Goal: Transaction & Acquisition: Purchase product/service

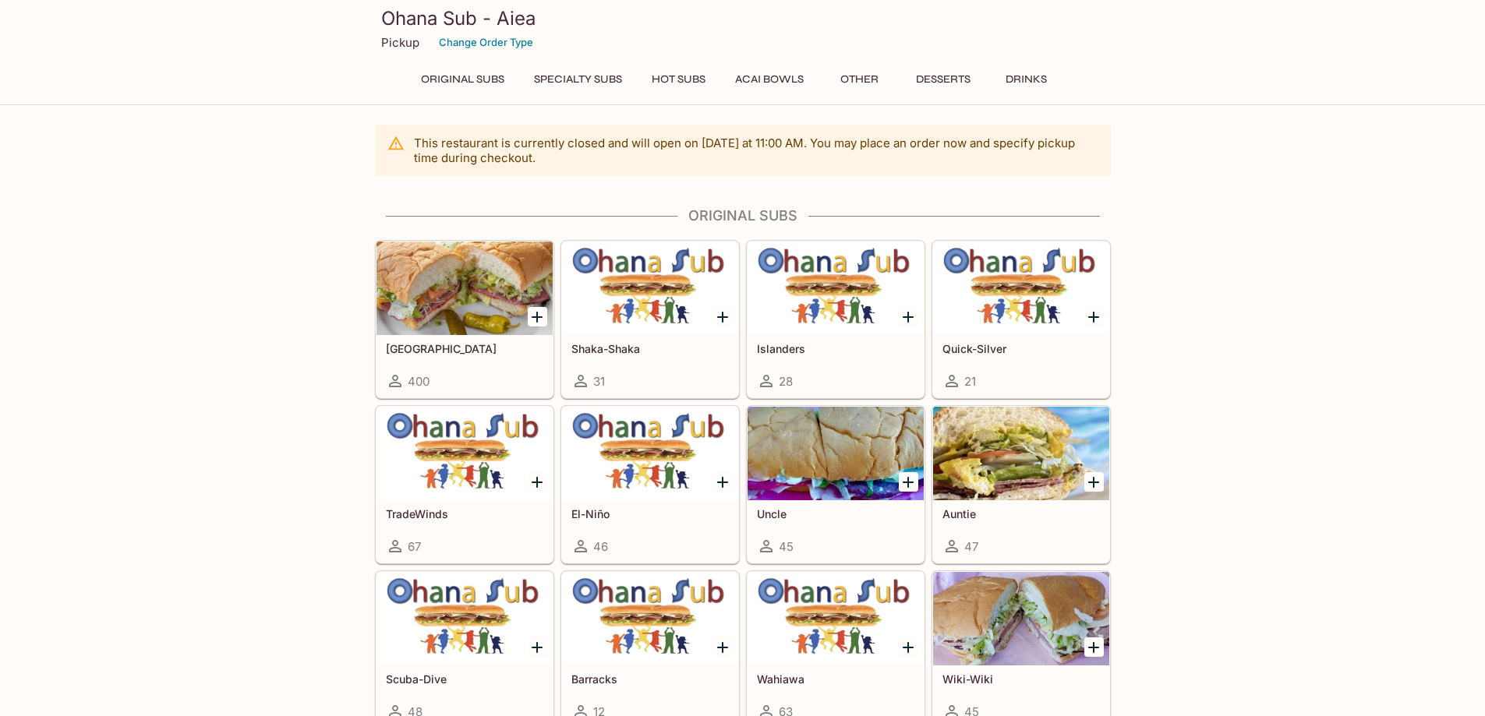
click at [466, 461] on div at bounding box center [465, 454] width 176 height 94
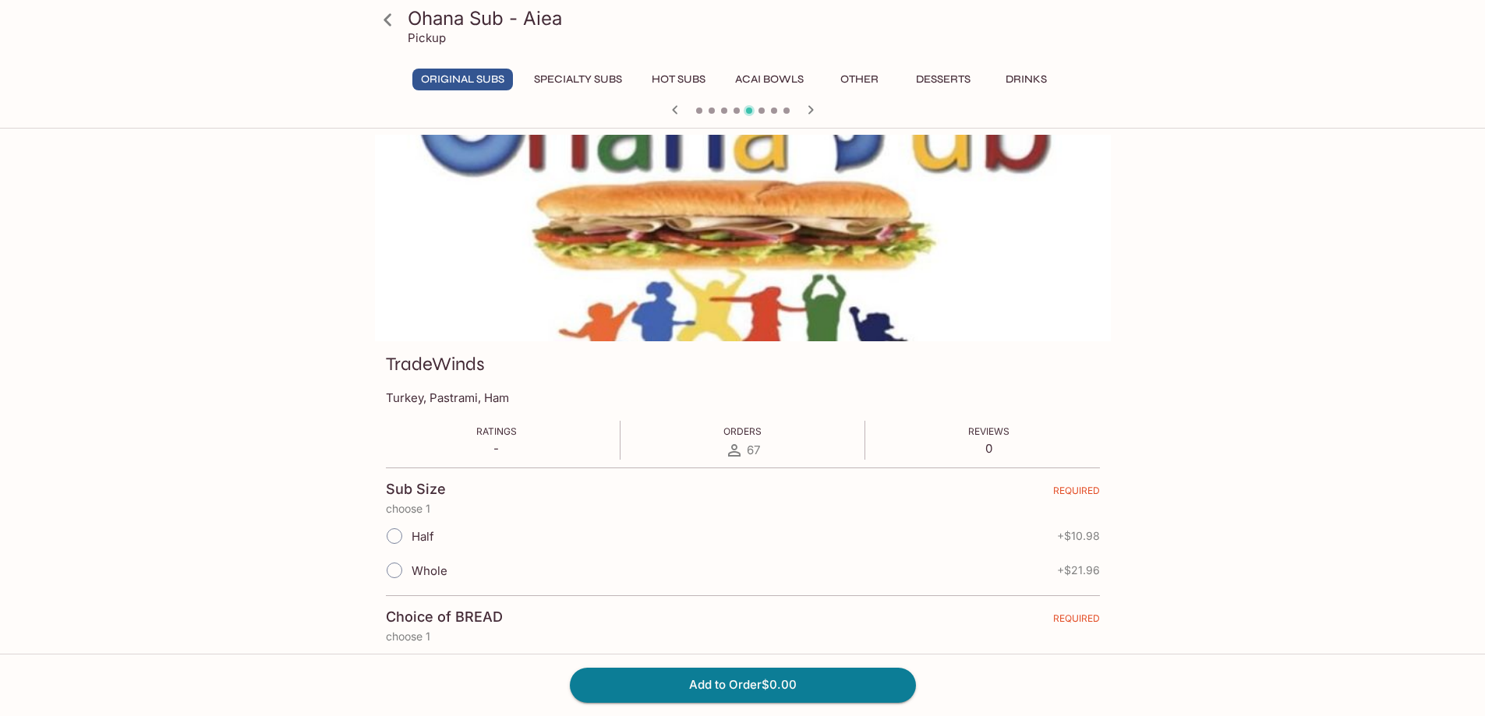
scroll to position [234, 0]
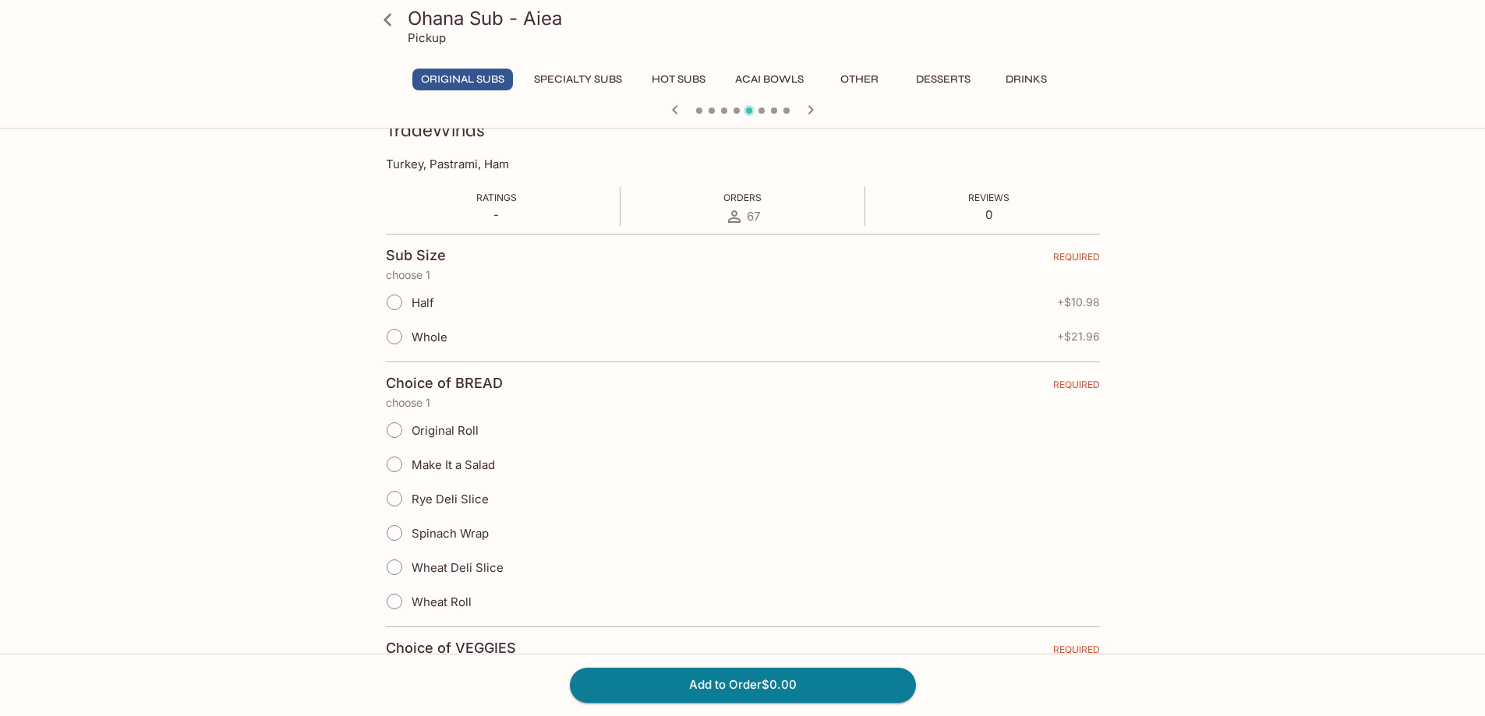
click at [398, 337] on input "Whole" at bounding box center [394, 336] width 33 height 33
radio input "true"
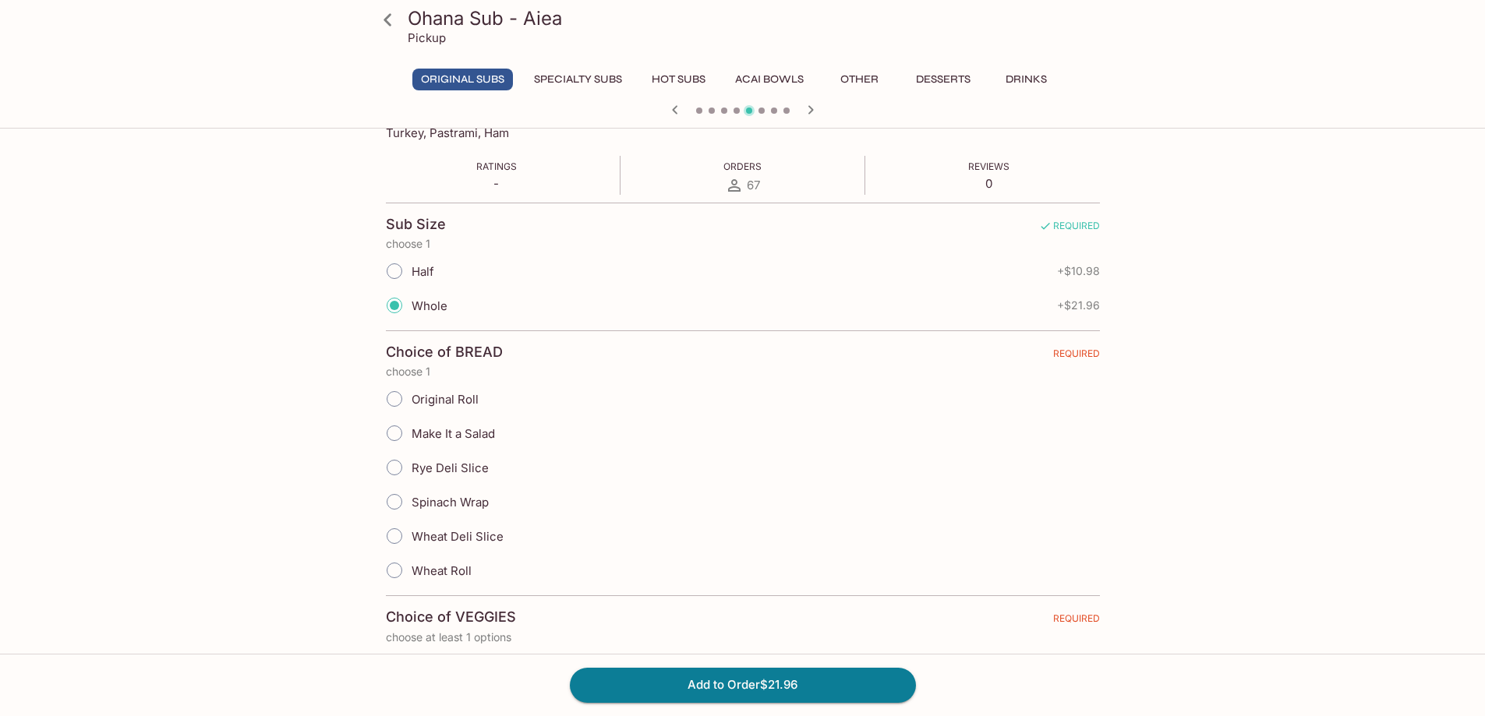
scroll to position [312, 0]
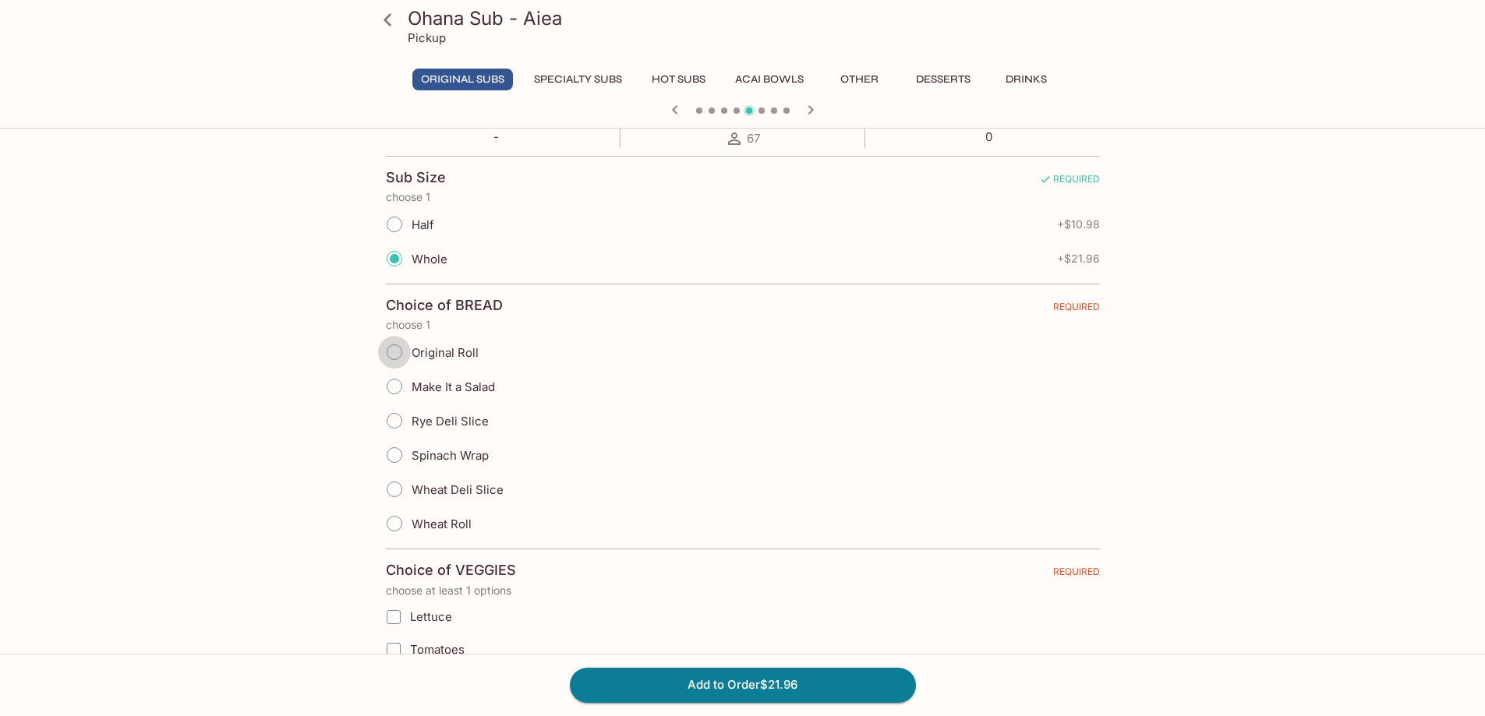
click at [394, 352] on input "Original Roll" at bounding box center [394, 352] width 33 height 33
radio input "true"
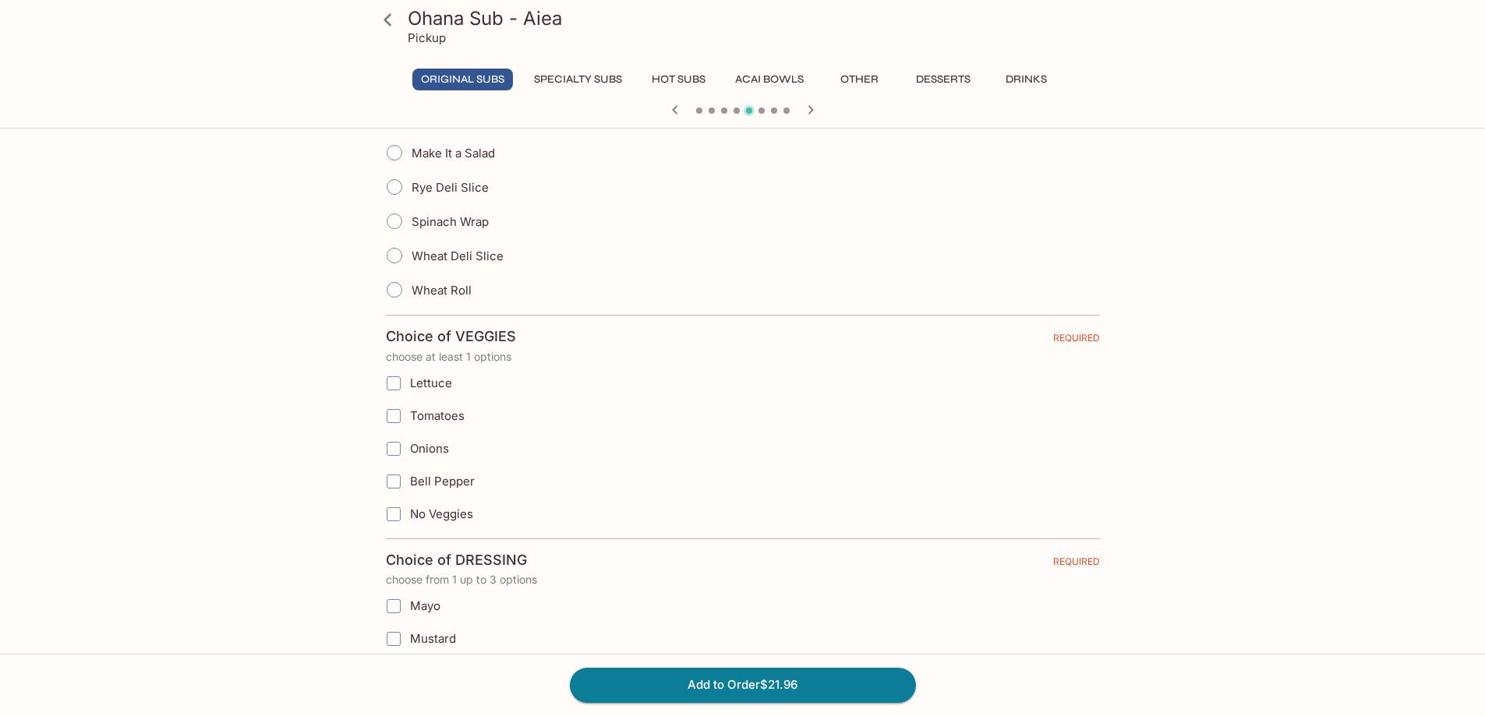
click at [390, 385] on input "Lettuce" at bounding box center [393, 383] width 31 height 31
checkbox input "true"
click at [391, 408] on input "Tomatoes" at bounding box center [393, 416] width 31 height 31
checkbox input "true"
click at [390, 452] on input "Onions" at bounding box center [393, 448] width 31 height 31
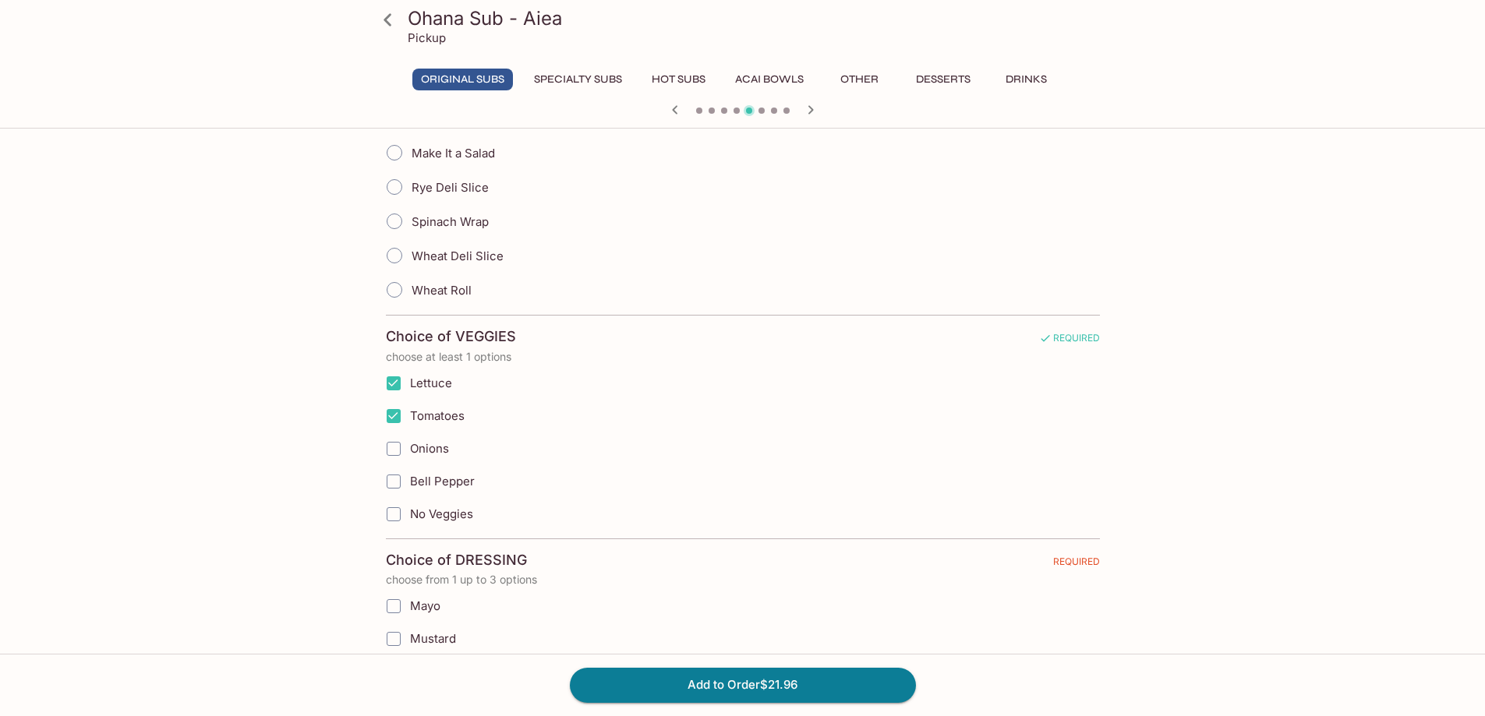
checkbox input "true"
click at [390, 479] on input "Bell Pepper" at bounding box center [393, 481] width 31 height 31
checkbox input "true"
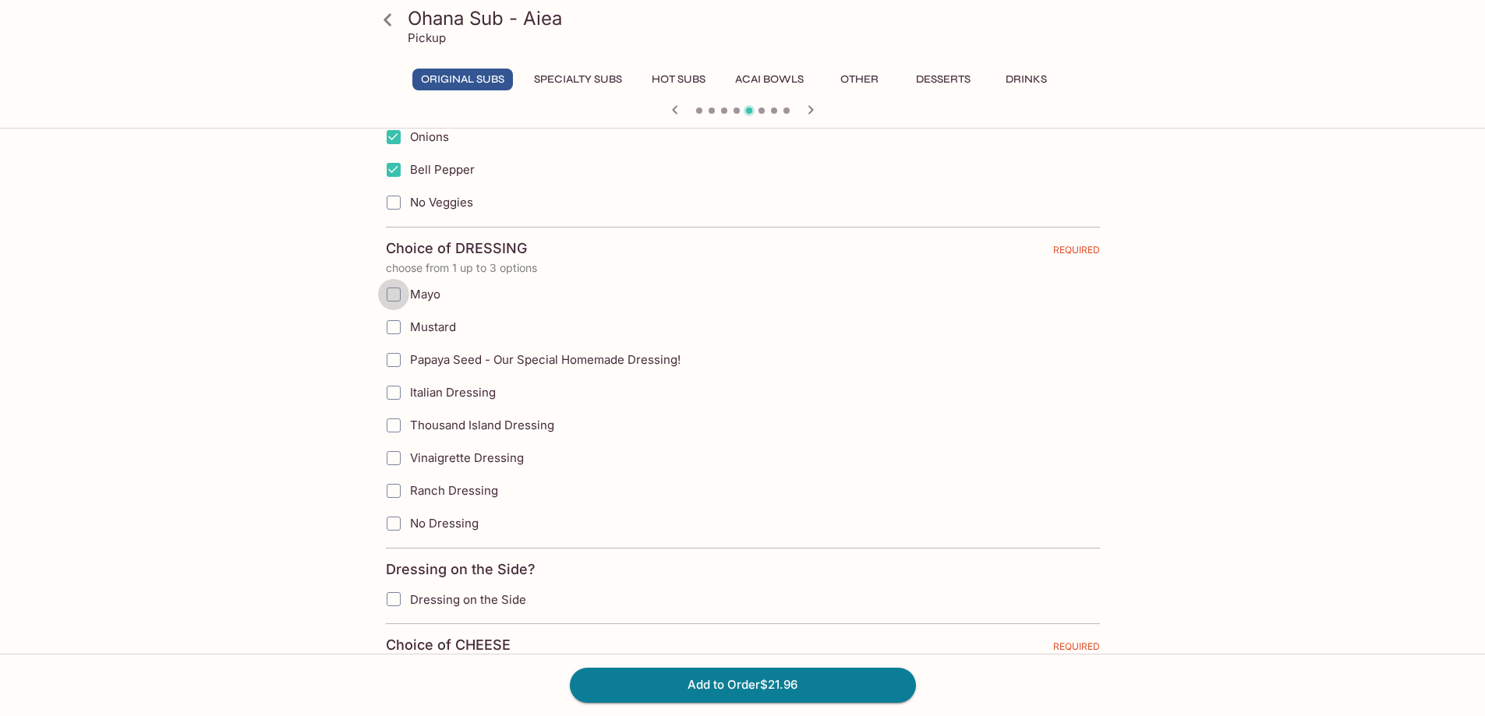
click at [397, 302] on input "Mayo" at bounding box center [393, 294] width 31 height 31
checkbox input "true"
click at [392, 325] on input "Mustard" at bounding box center [393, 327] width 31 height 31
checkbox input "true"
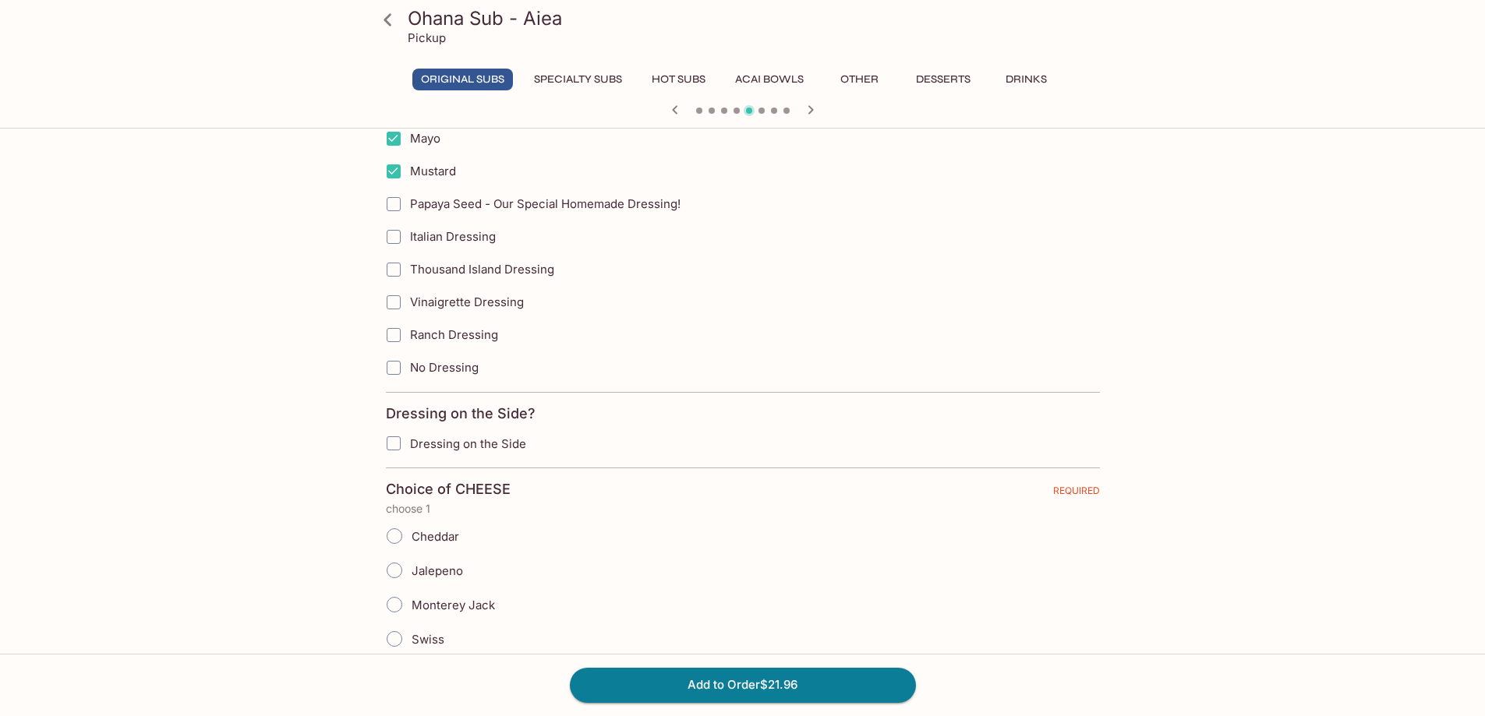
click at [391, 451] on input "Dressing on the Side" at bounding box center [393, 443] width 31 height 31
click at [385, 449] on input "Dressing on the Side" at bounding box center [393, 443] width 31 height 31
checkbox input "false"
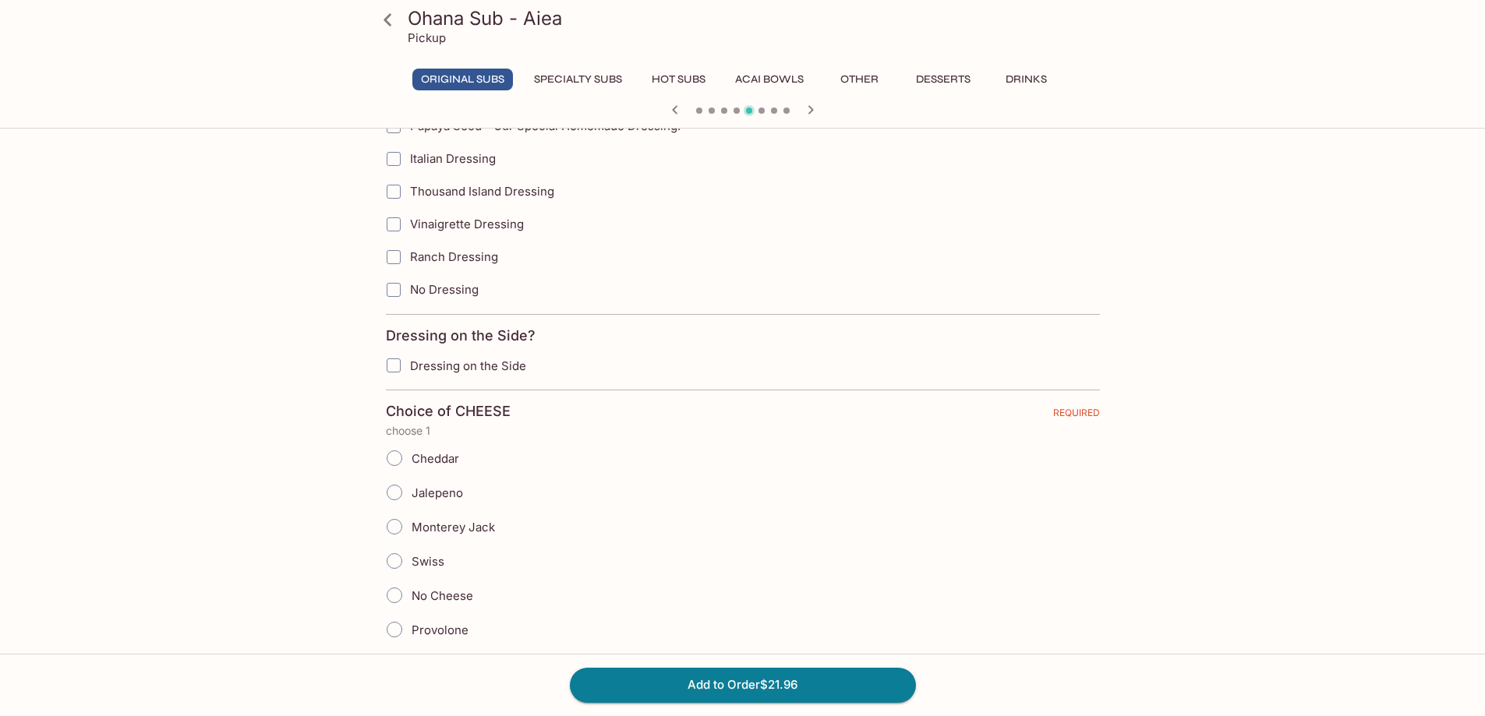
scroll to position [1169, 0]
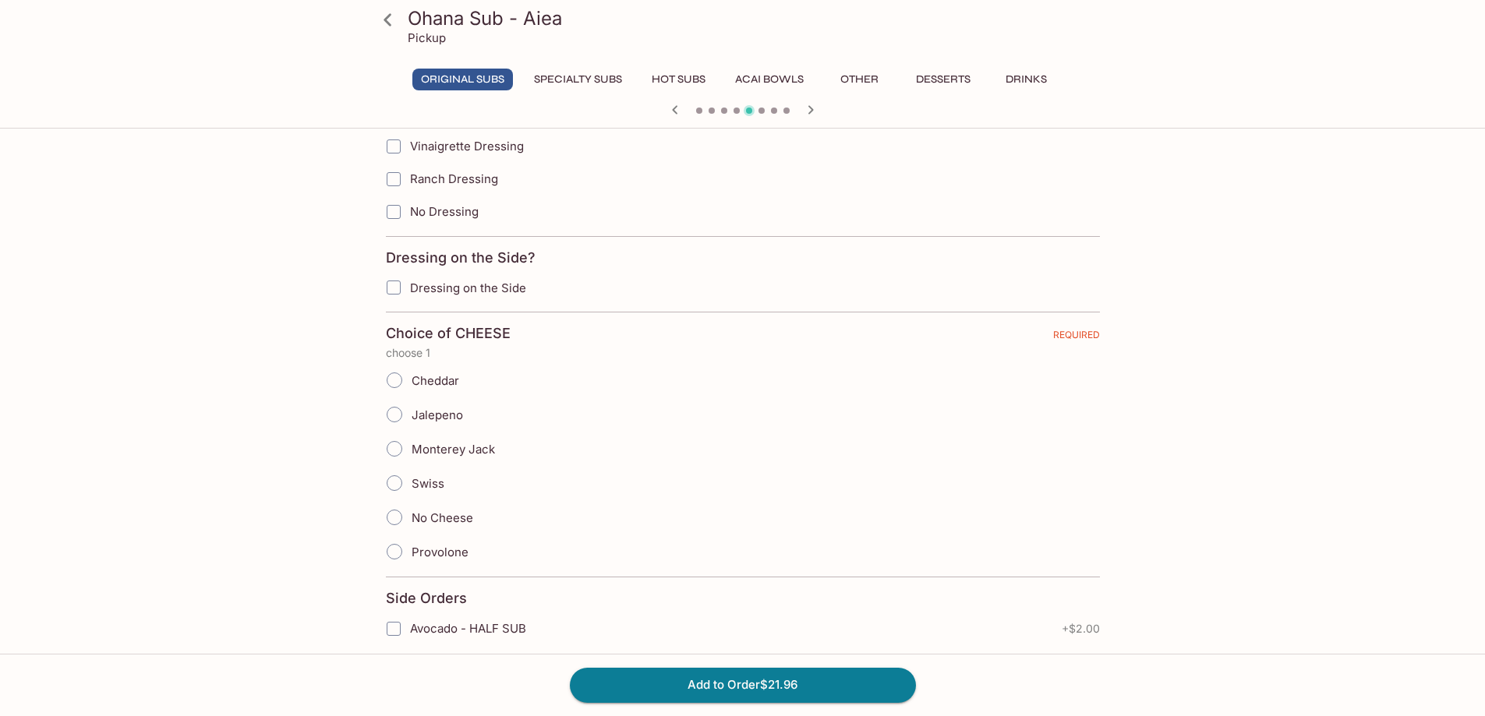
click at [389, 490] on input "Swiss" at bounding box center [394, 483] width 33 height 33
radio input "true"
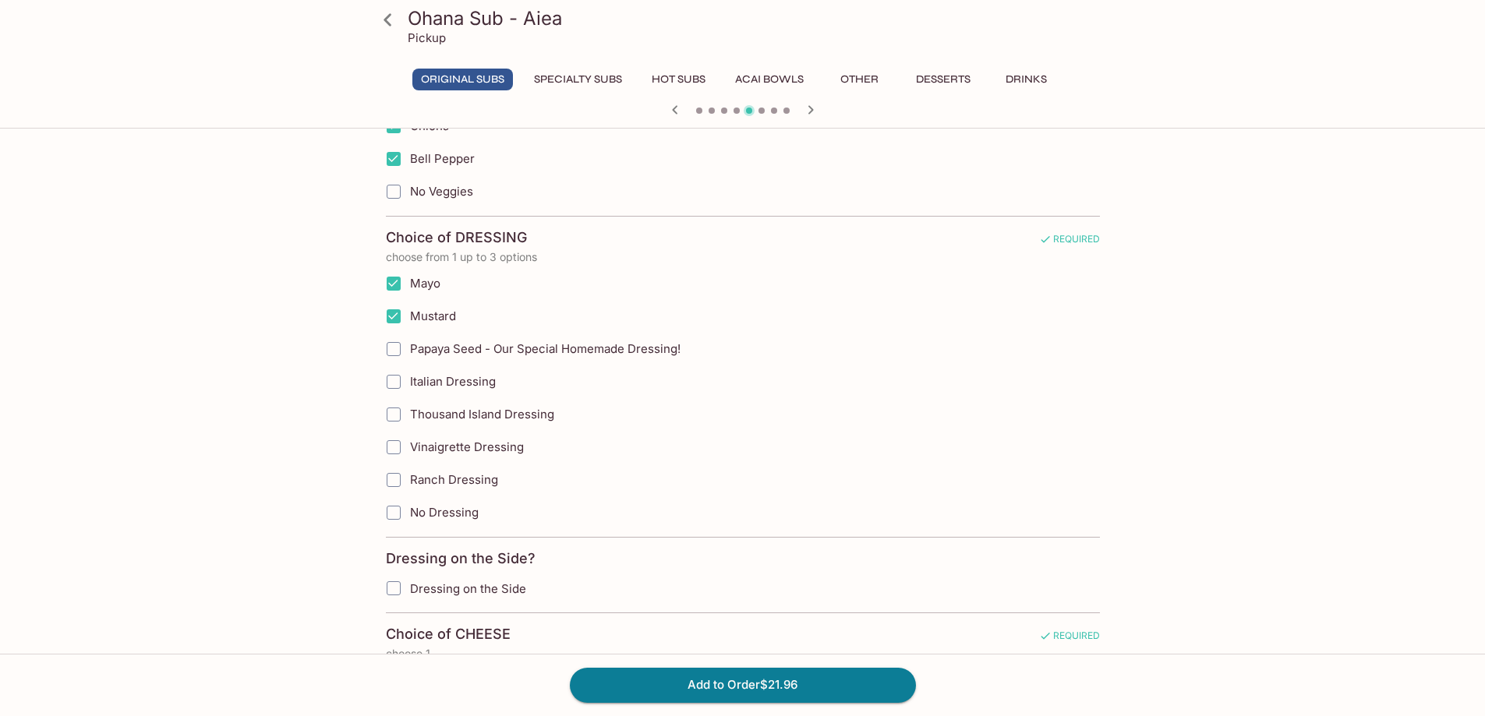
scroll to position [864, 0]
